Goal: Transaction & Acquisition: Obtain resource

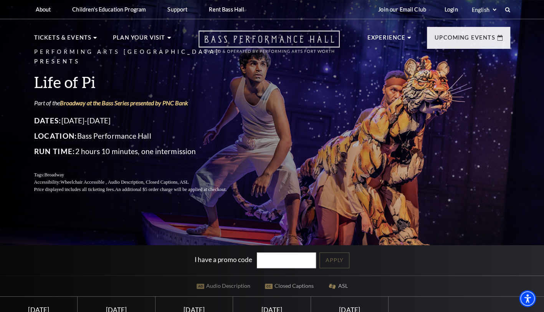
click at [294, 38] on use "Open this option" at bounding box center [268, 42] width 141 height 22
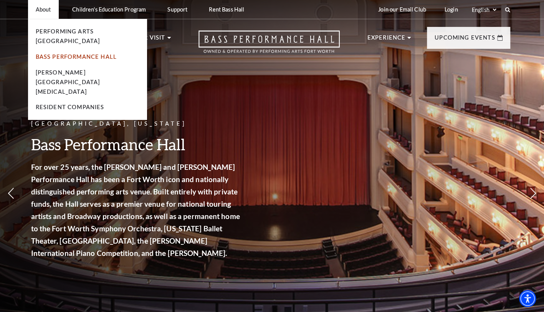
click at [51, 53] on link "Bass Performance Hall" at bounding box center [76, 56] width 81 height 7
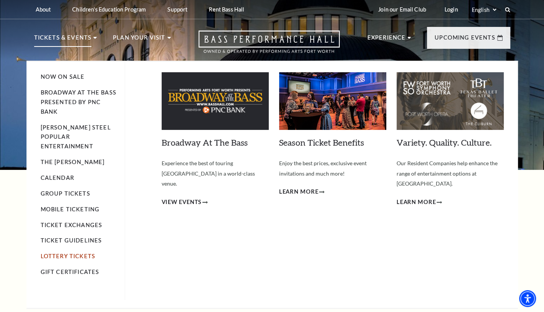
click at [67, 253] on link "Lottery Tickets" at bounding box center [68, 256] width 55 height 7
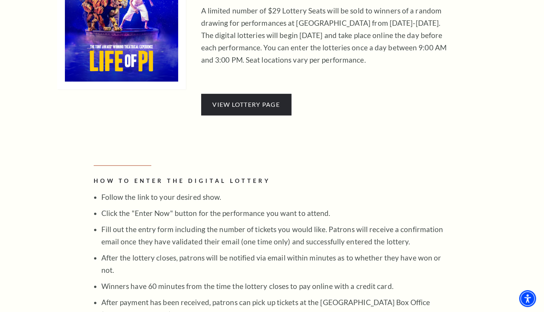
scroll to position [467, 0]
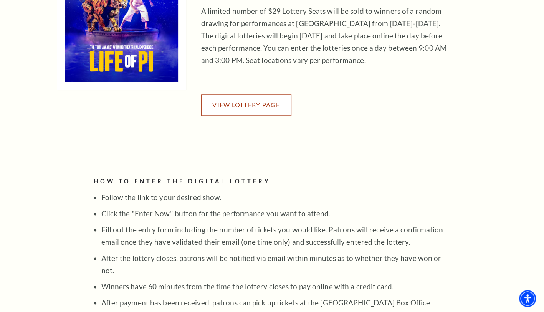
click at [219, 108] on link "View Lottery Page" at bounding box center [246, 104] width 90 height 21
